Goal: Information Seeking & Learning: Get advice/opinions

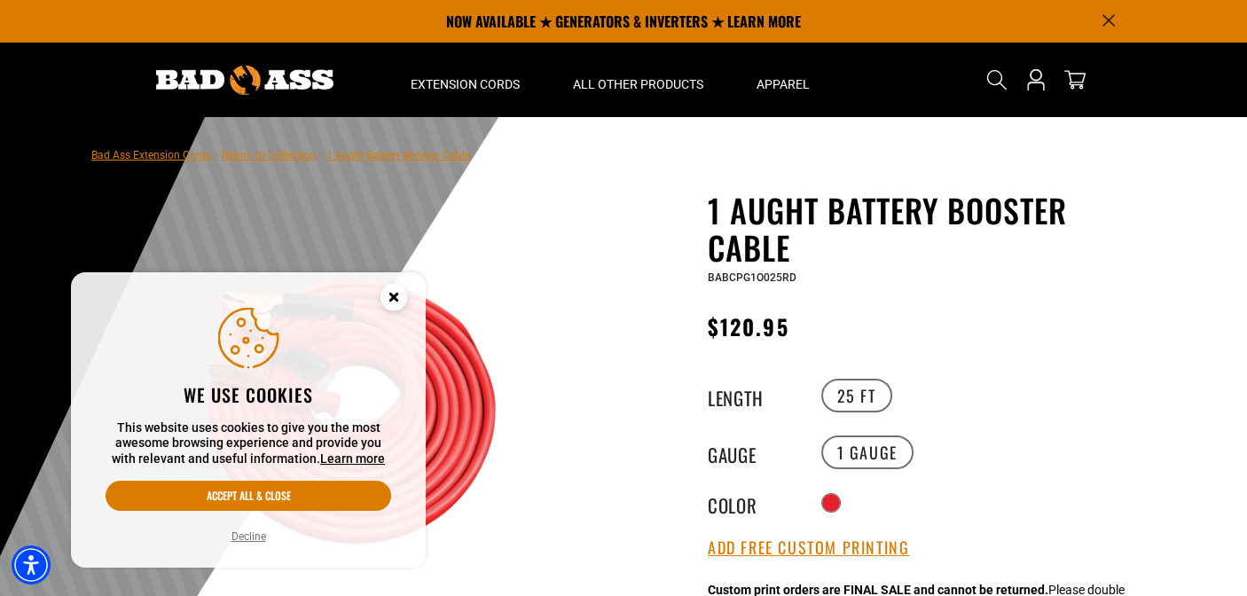
click at [389, 292] on circle "Close this option" at bounding box center [394, 297] width 27 height 27
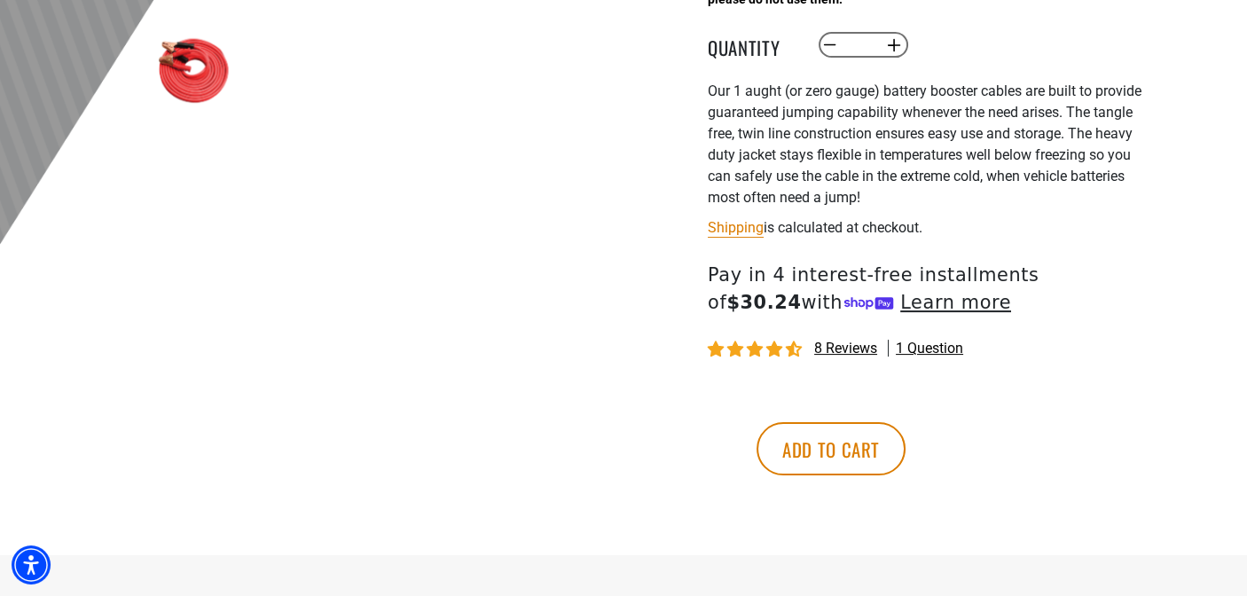
scroll to position [710, 0]
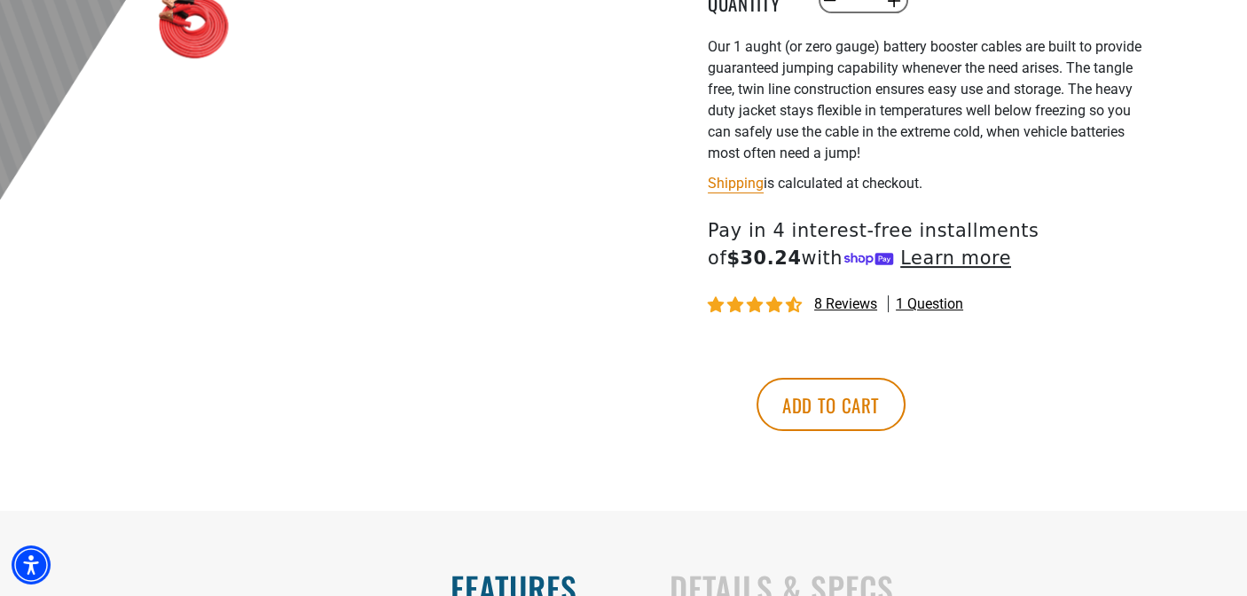
drag, startPoint x: 853, startPoint y: 303, endPoint x: 843, endPoint y: 305, distance: 9.9
click at [847, 304] on span "8 reviews" at bounding box center [845, 303] width 63 height 17
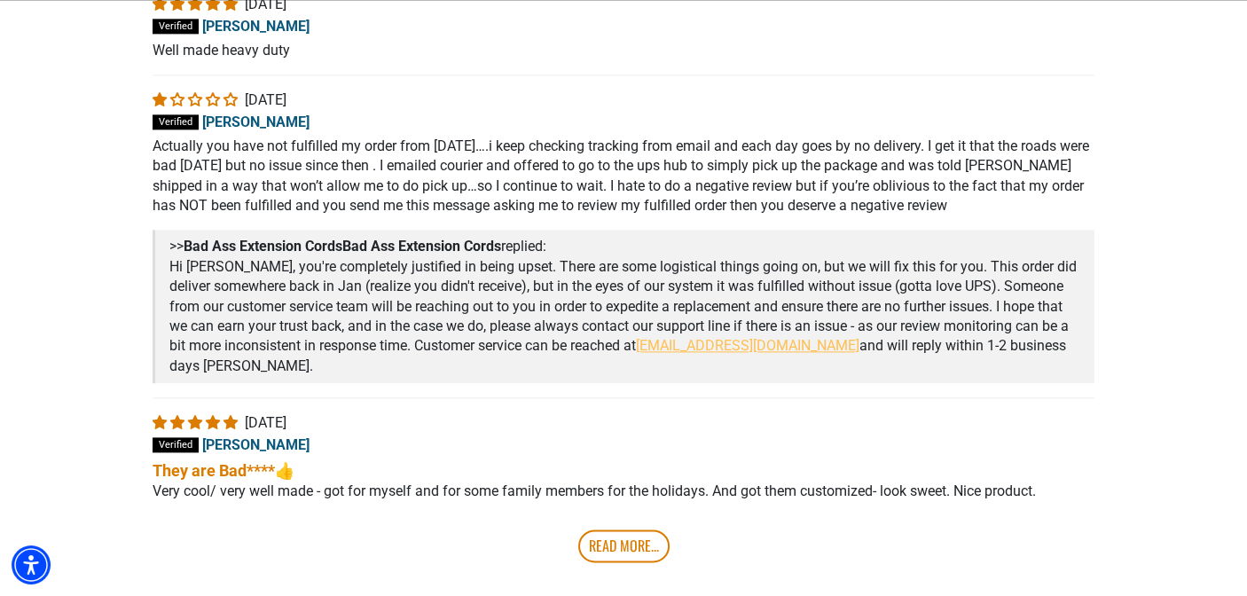
scroll to position [3743, 0]
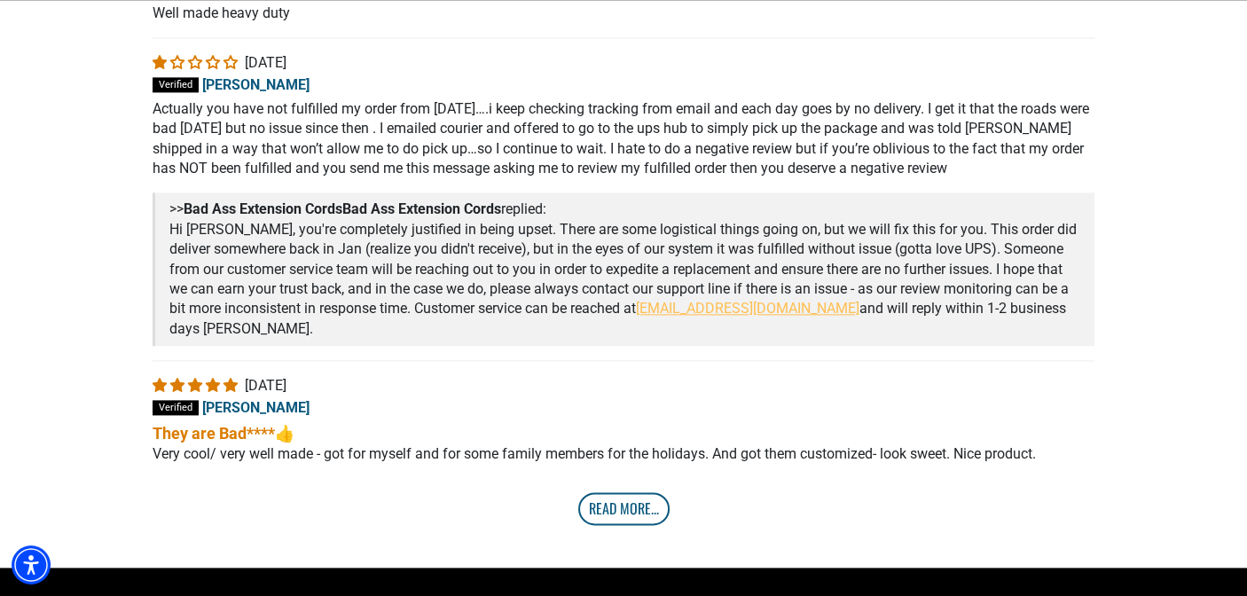
click at [626, 514] on link "Read More..." at bounding box center [623, 508] width 91 height 32
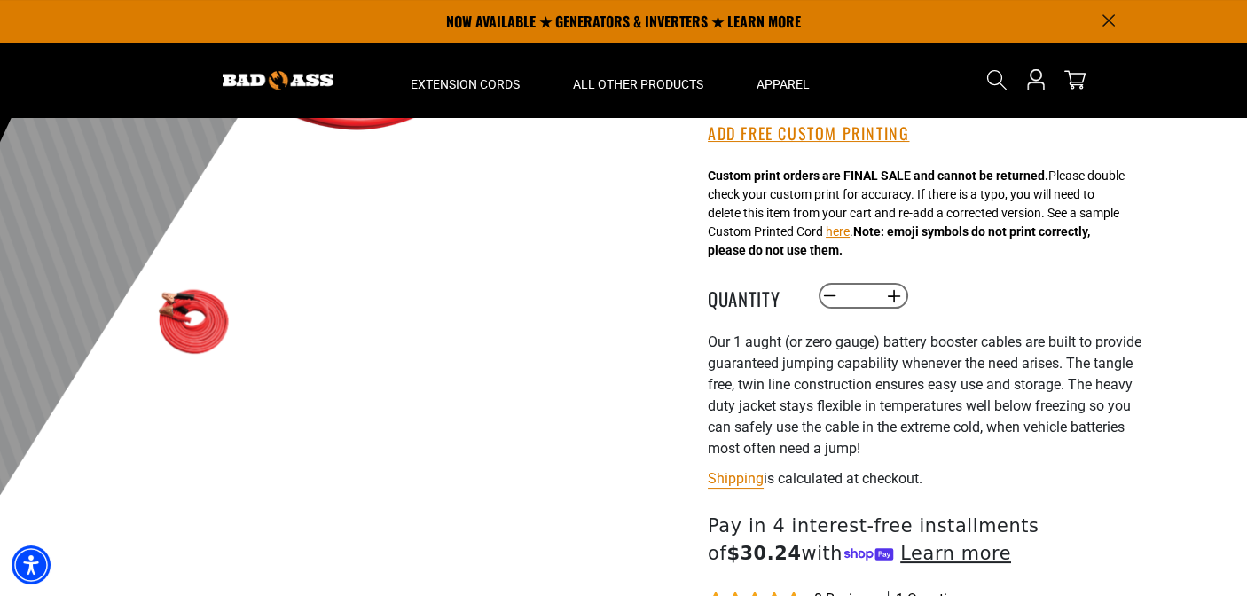
scroll to position [194, 0]
